Goal: Entertainment & Leisure: Consume media (video, audio)

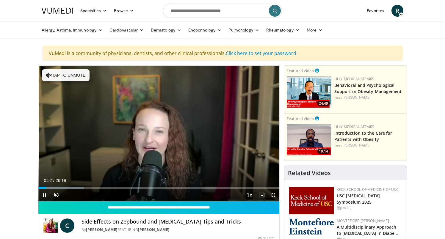
click at [274, 195] on span "Video Player" at bounding box center [273, 195] width 12 height 12
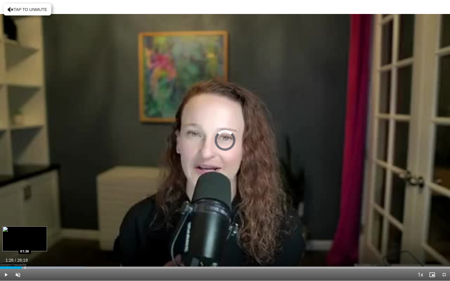
click at [25, 239] on div "Progress Bar" at bounding box center [25, 267] width 1 height 2
click at [32, 239] on div "Progress Bar" at bounding box center [32, 267] width 1 height 2
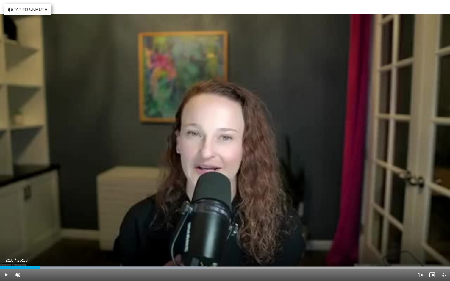
click at [40, 239] on div "Progress Bar" at bounding box center [40, 267] width 1 height 2
click at [47, 239] on div "Progress Bar" at bounding box center [47, 267] width 1 height 2
click at [60, 239] on div "Progress Bar" at bounding box center [60, 267] width 1 height 2
click at [84, 239] on div "Progress Bar" at bounding box center [84, 267] width 1 height 2
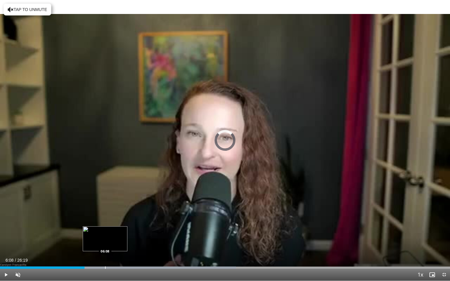
click at [105, 239] on div "Progress Bar" at bounding box center [105, 267] width 1 height 2
click at [130, 239] on div "Progress Bar" at bounding box center [130, 267] width 1 height 2
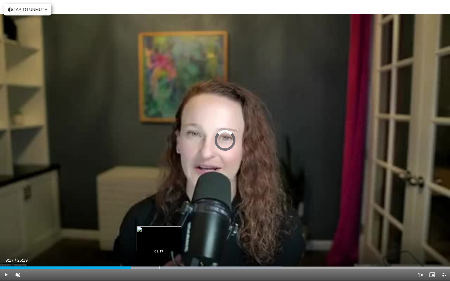
click at [159, 239] on div "Progress Bar" at bounding box center [159, 267] width 1 height 2
click at [181, 239] on div "Progress Bar" at bounding box center [181, 267] width 1 height 2
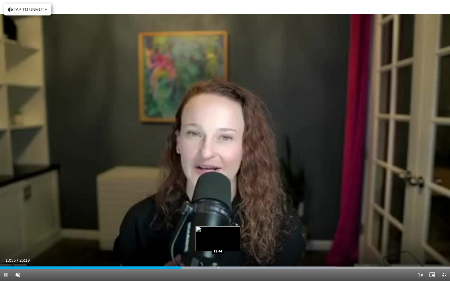
click at [218, 239] on div "Progress Bar" at bounding box center [218, 267] width 1 height 2
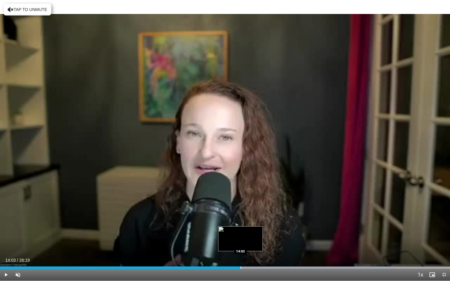
click at [240, 239] on div "Progress Bar" at bounding box center [240, 267] width 1 height 2
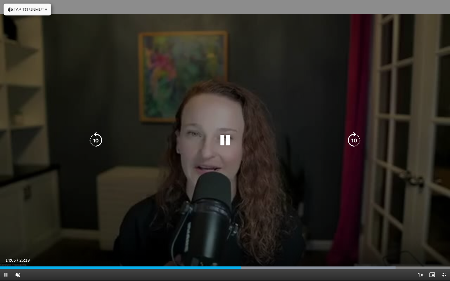
click at [67, 10] on div "10 seconds Tap to unmute" at bounding box center [225, 140] width 450 height 281
